Goal: Information Seeking & Learning: Learn about a topic

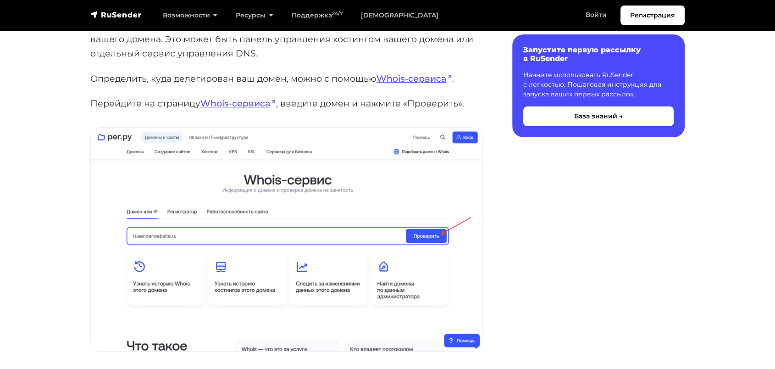
scroll to position [204, 0]
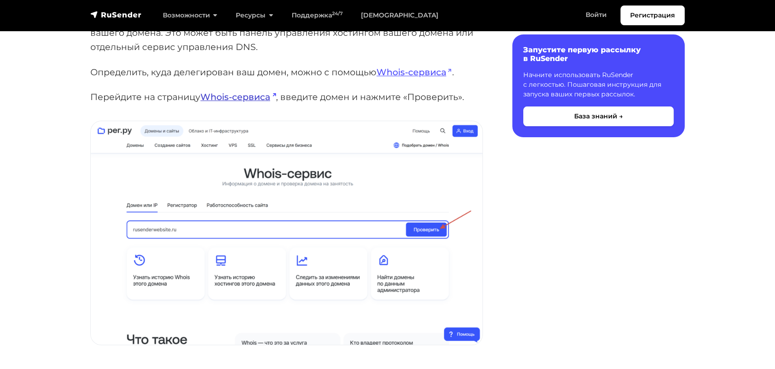
click at [225, 100] on link "Whois-сервиса" at bounding box center [238, 96] width 76 height 11
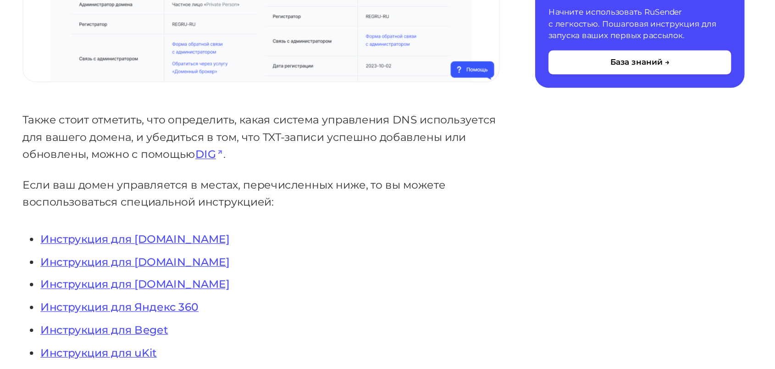
scroll to position [763, 0]
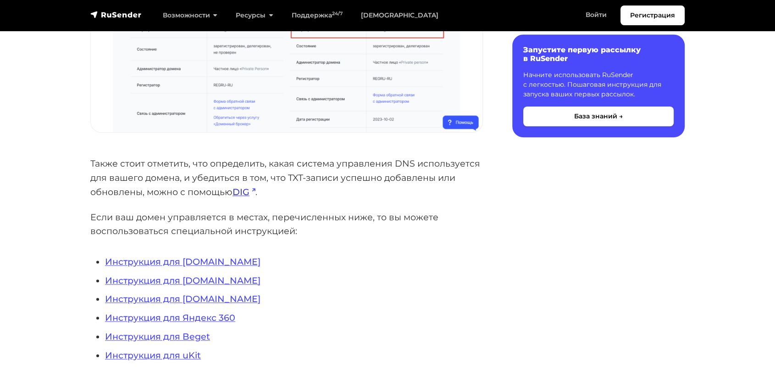
click at [241, 191] on link "DIG" at bounding box center [243, 191] width 23 height 11
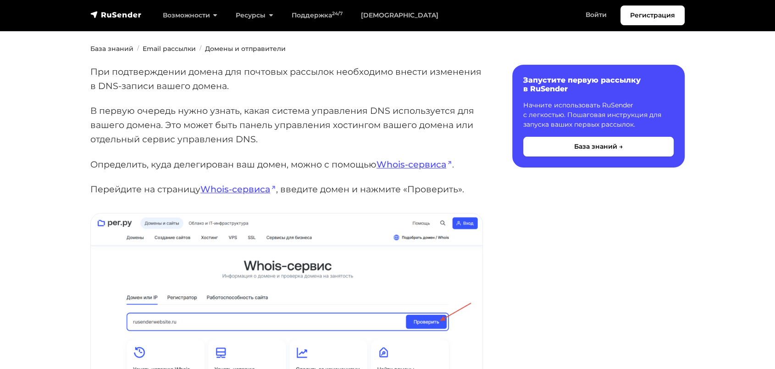
scroll to position [49, 0]
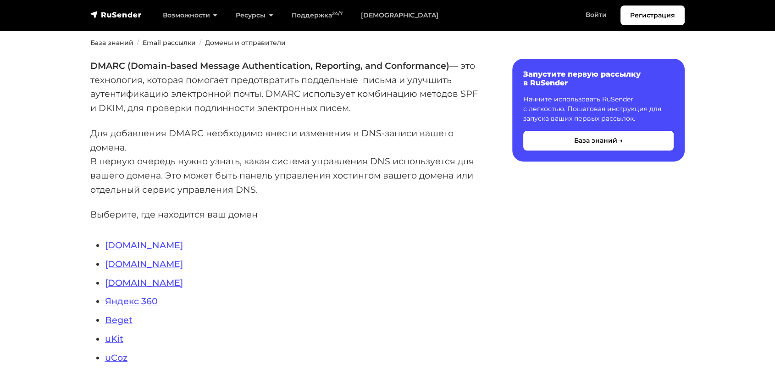
scroll to position [204, 0]
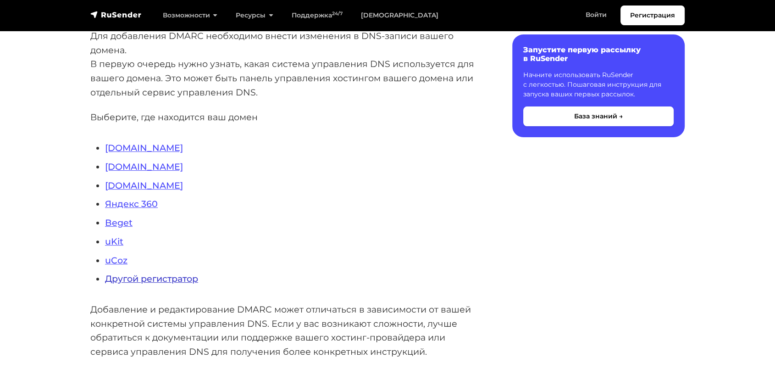
click at [181, 278] on link "Другой регистратор" at bounding box center [151, 278] width 93 height 11
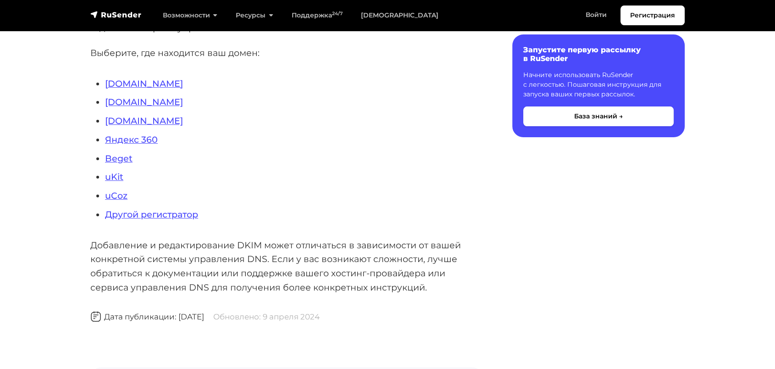
scroll to position [238, 0]
click at [116, 84] on link "[DOMAIN_NAME]" at bounding box center [144, 84] width 78 height 11
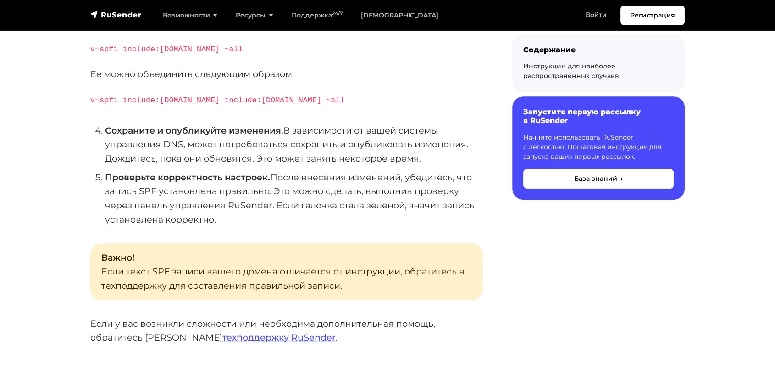
scroll to position [356, 0]
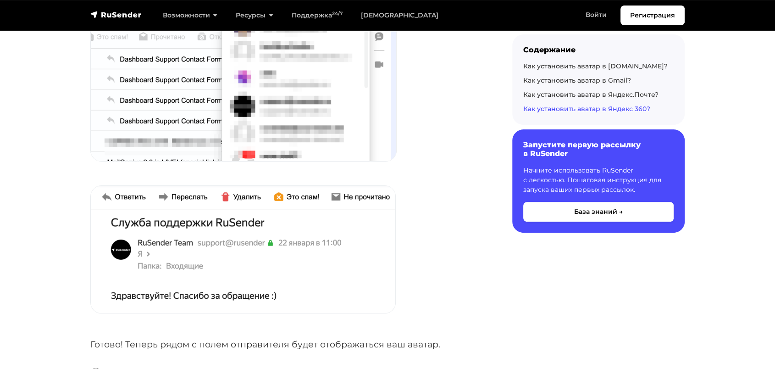
scroll to position [3740, 0]
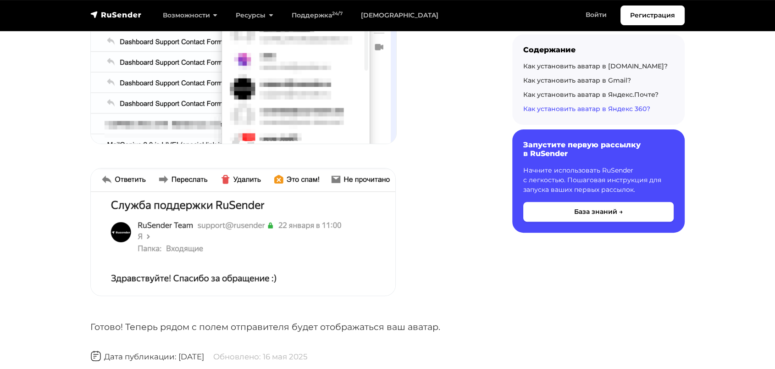
drag, startPoint x: 560, startPoint y: 293, endPoint x: 602, endPoint y: 311, distance: 45.0
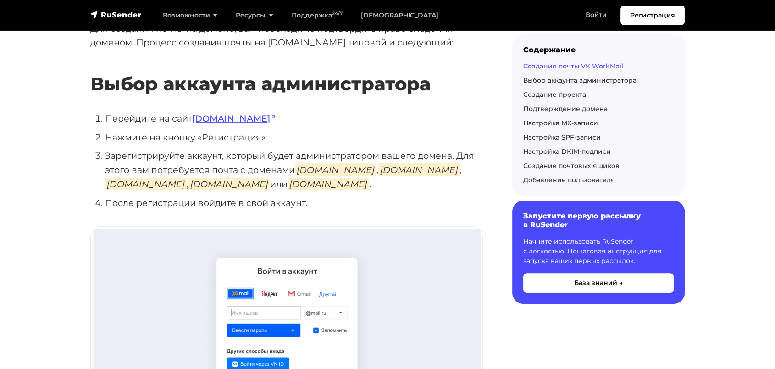
scroll to position [204, 0]
click at [229, 116] on link "[DOMAIN_NAME]" at bounding box center [234, 117] width 84 height 11
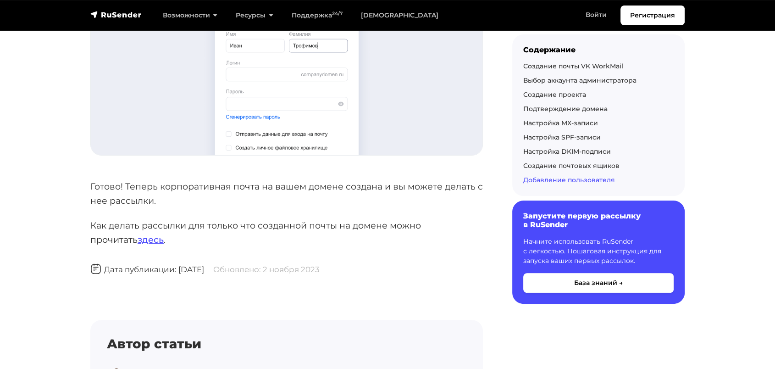
scroll to position [3669, 0]
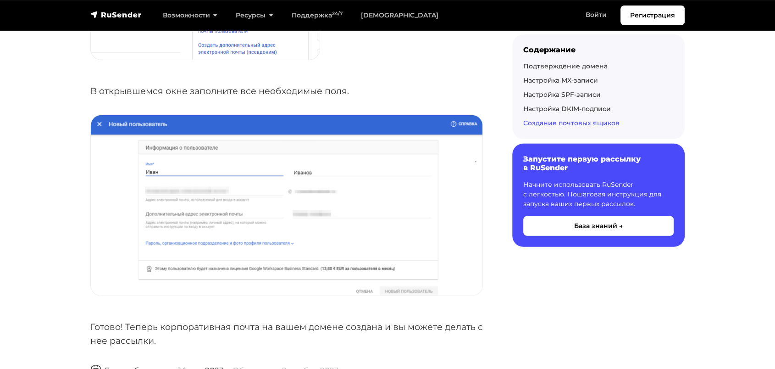
scroll to position [3004, 0]
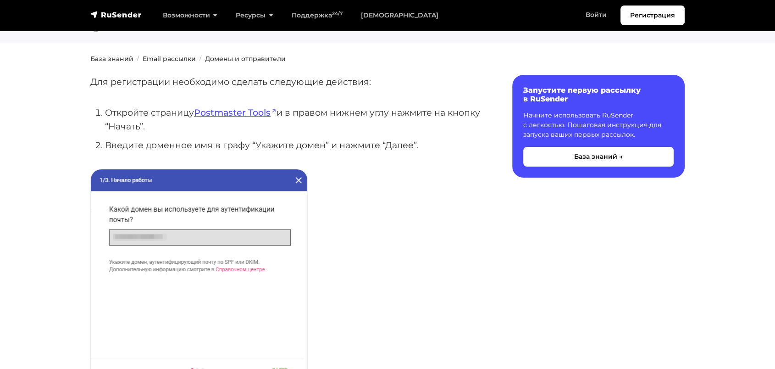
scroll to position [102, 0]
click at [261, 106] on link "Postmaster Tools" at bounding box center [235, 111] width 83 height 11
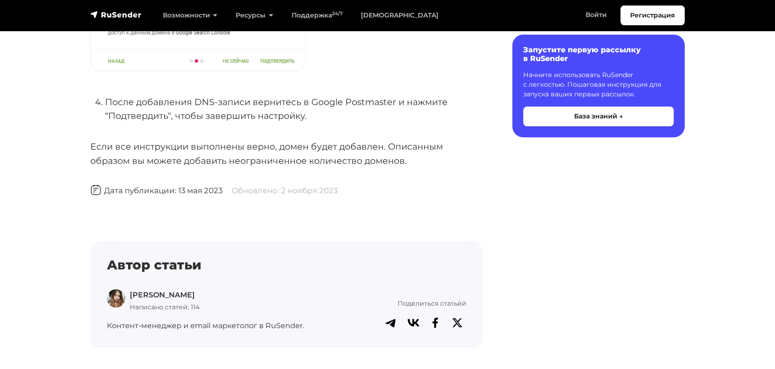
scroll to position [815, 0]
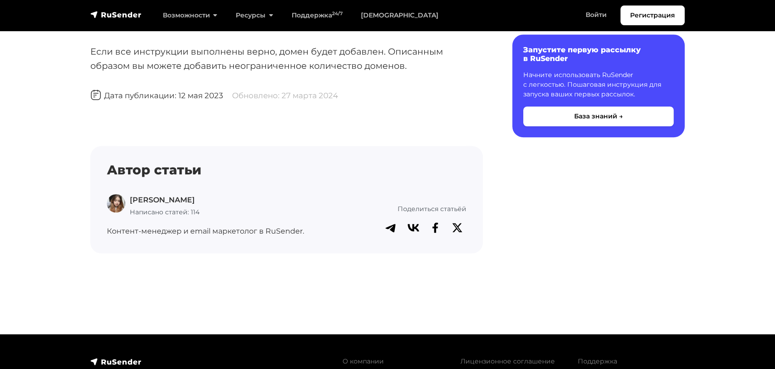
scroll to position [932, 0]
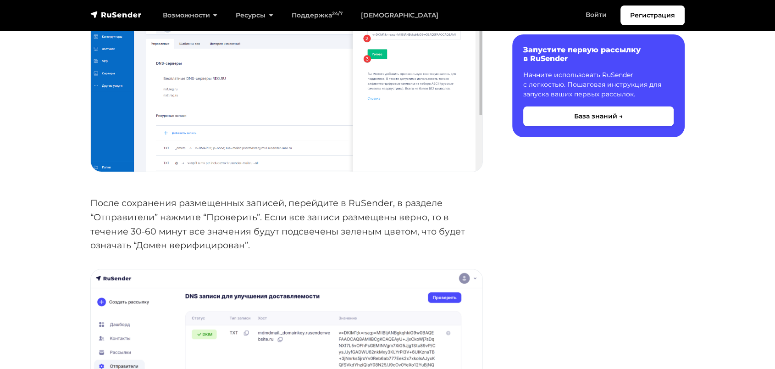
scroll to position [3414, 0]
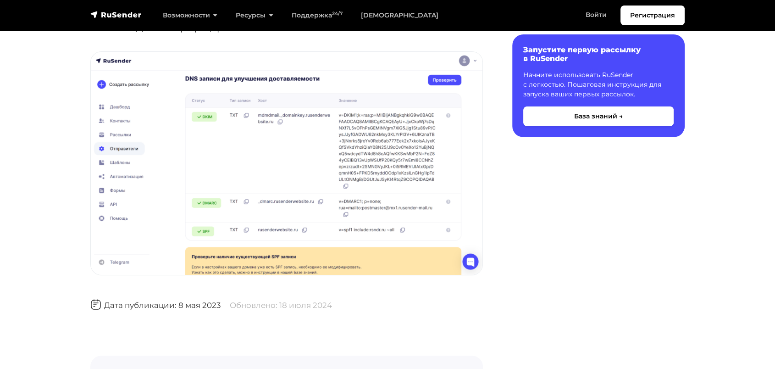
scroll to position [3083, 0]
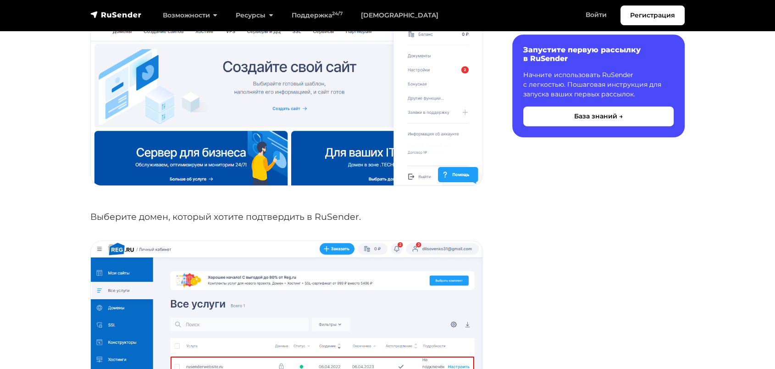
scroll to position [662, 0]
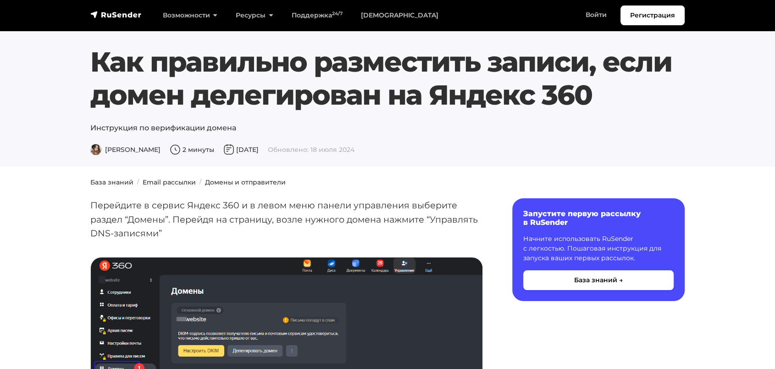
drag, startPoint x: 607, startPoint y: 329, endPoint x: 602, endPoint y: 326, distance: 6.6
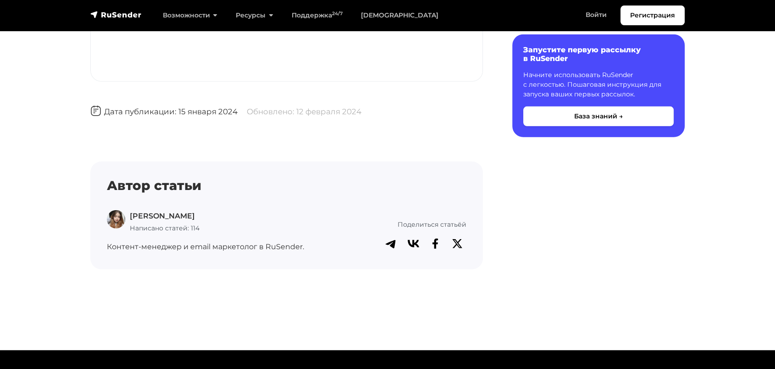
scroll to position [2751, 0]
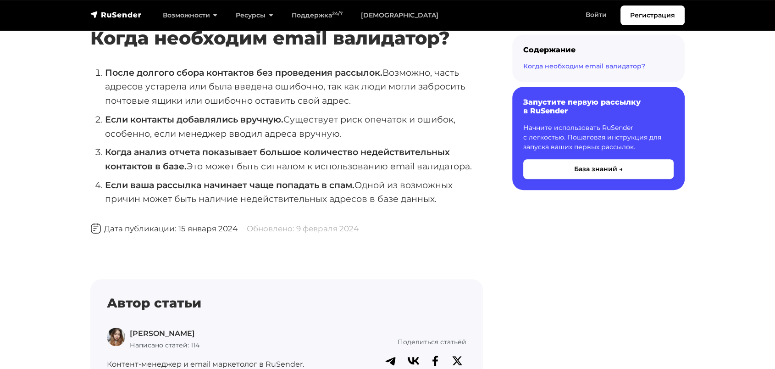
scroll to position [451, 0]
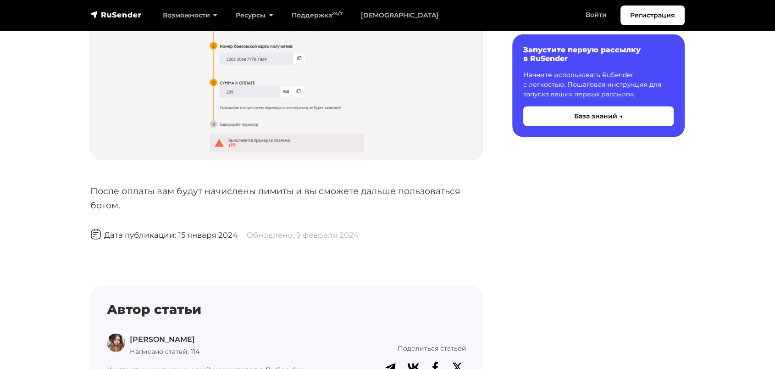
scroll to position [2241, 0]
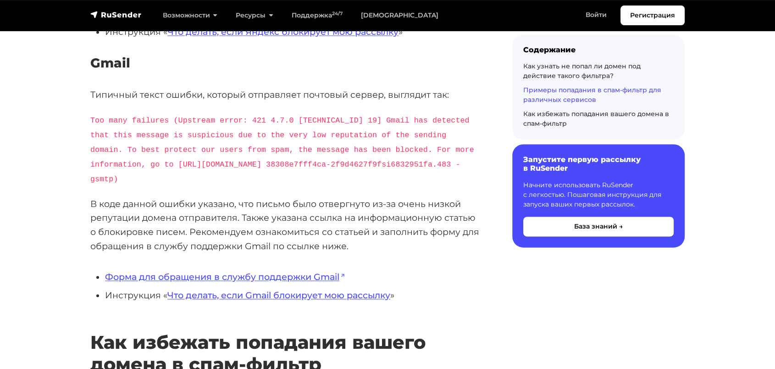
scroll to position [1324, 0]
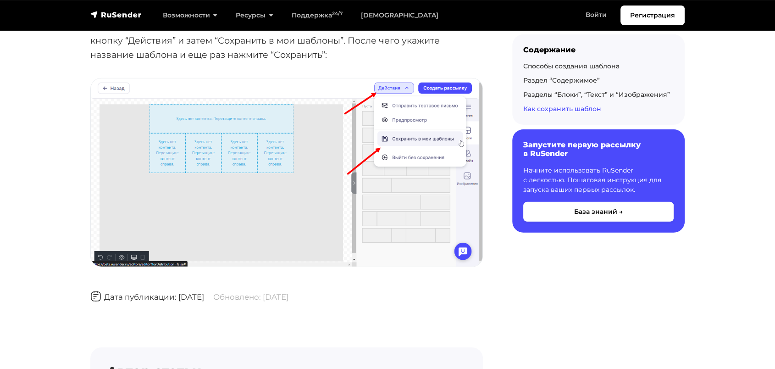
scroll to position [2904, 0]
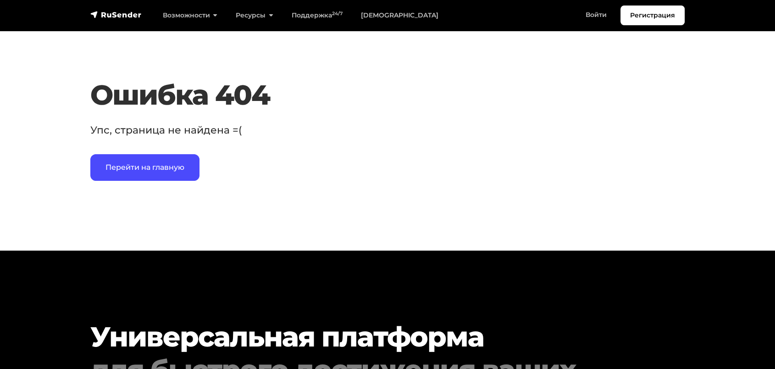
click at [681, 232] on section "Ошибка 404 Упс, страница не найдена =( Перейти на главную" at bounding box center [387, 147] width 775 height 206
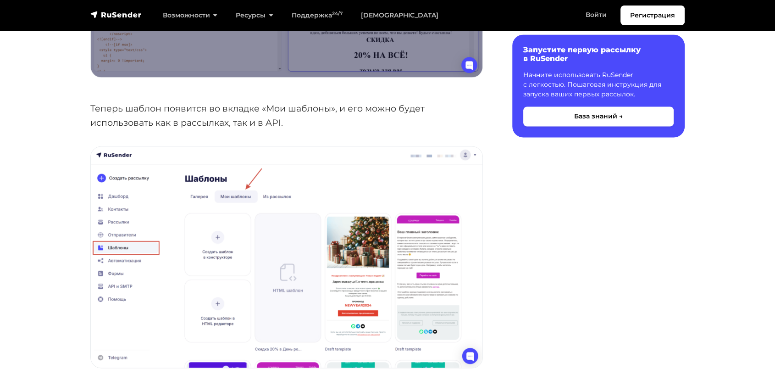
scroll to position [1630, 0]
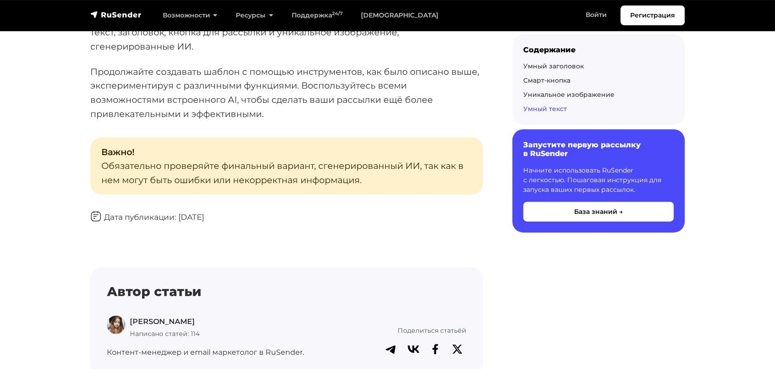
scroll to position [5682, 0]
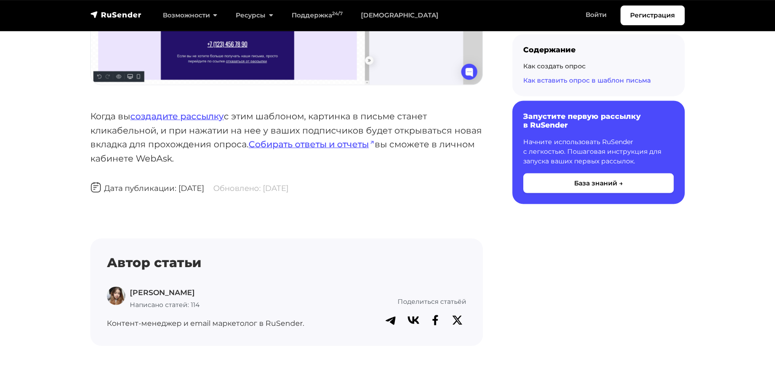
scroll to position [1847, 0]
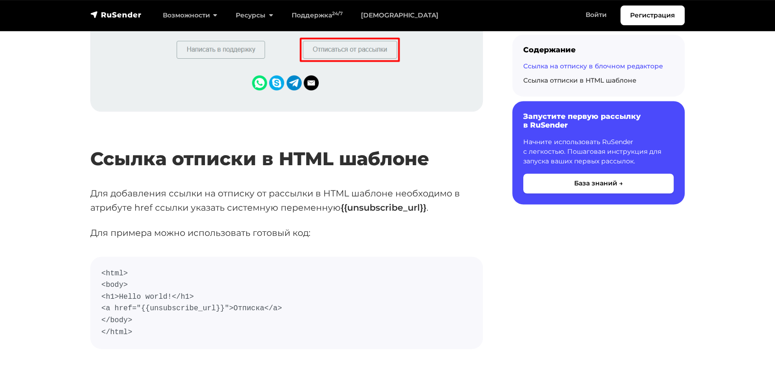
scroll to position [1273, 0]
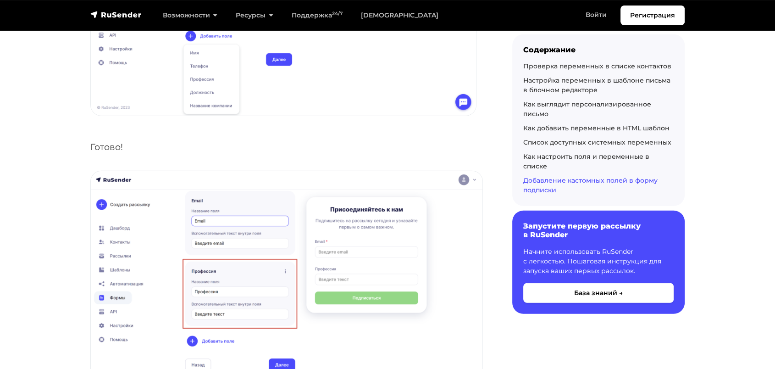
scroll to position [6114, 0]
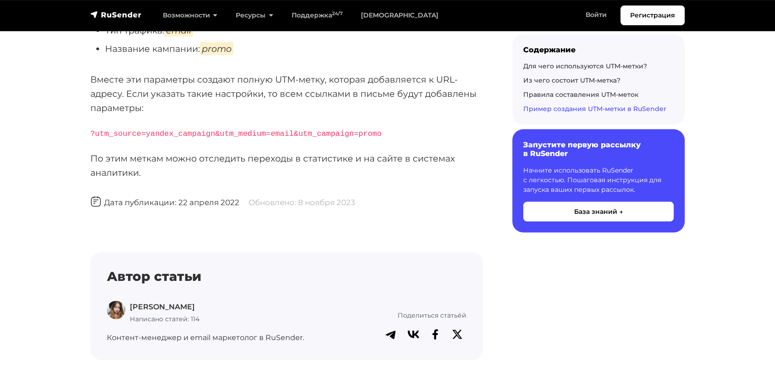
scroll to position [1885, 0]
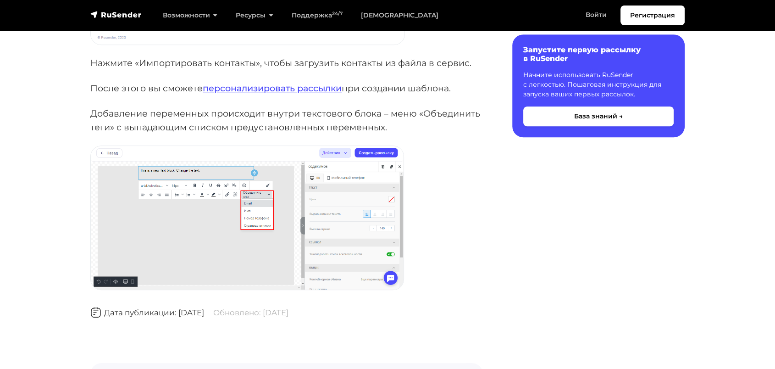
scroll to position [815, 0]
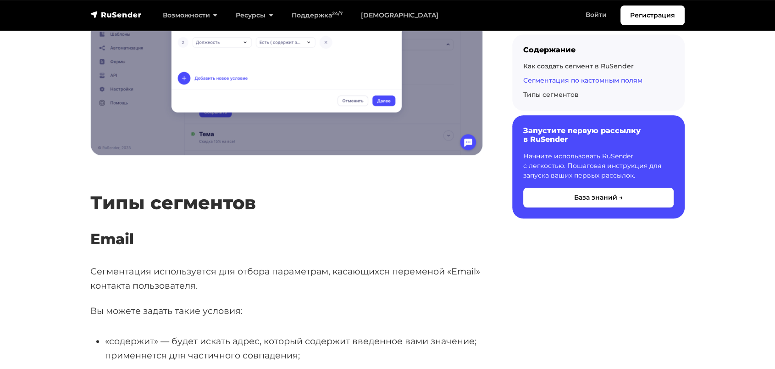
scroll to position [4396, 0]
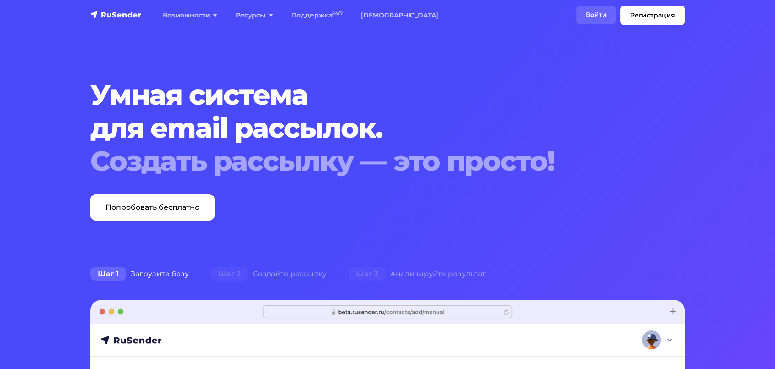
click at [597, 11] on link "Войти" at bounding box center [595, 15] width 39 height 19
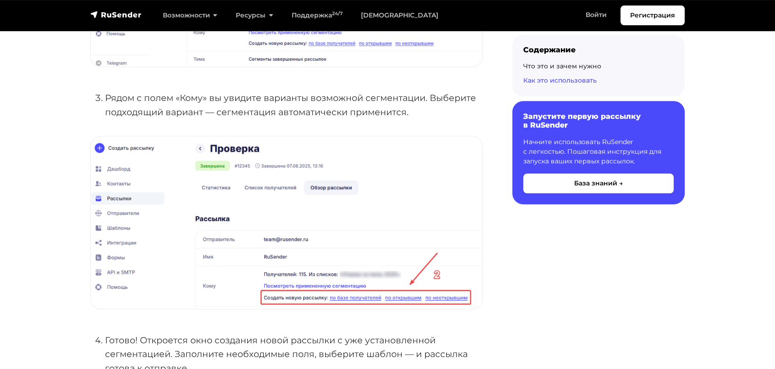
scroll to position [866, 0]
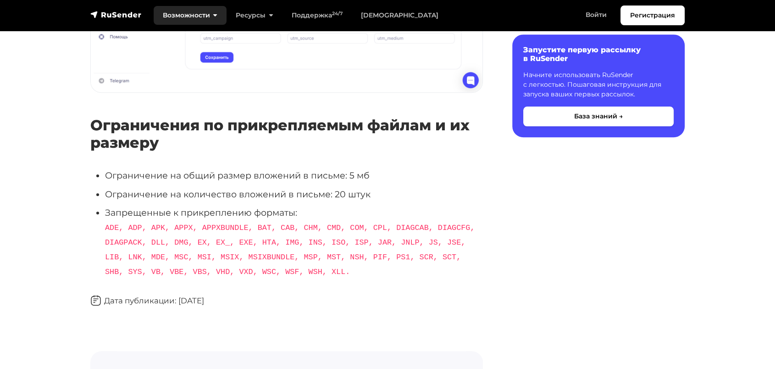
scroll to position [764, 0]
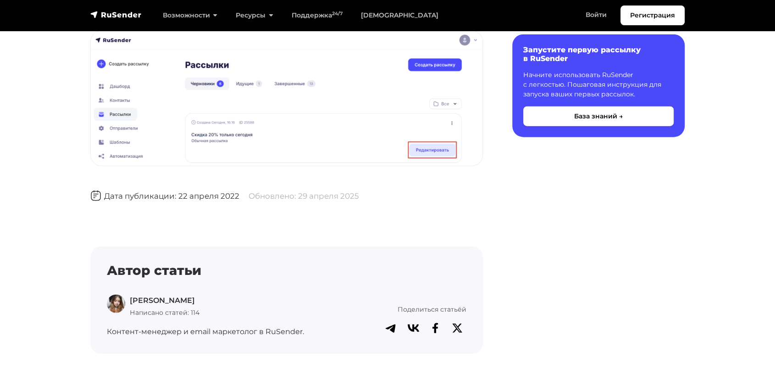
scroll to position [2140, 0]
